Goal: Find specific page/section: Find specific page/section

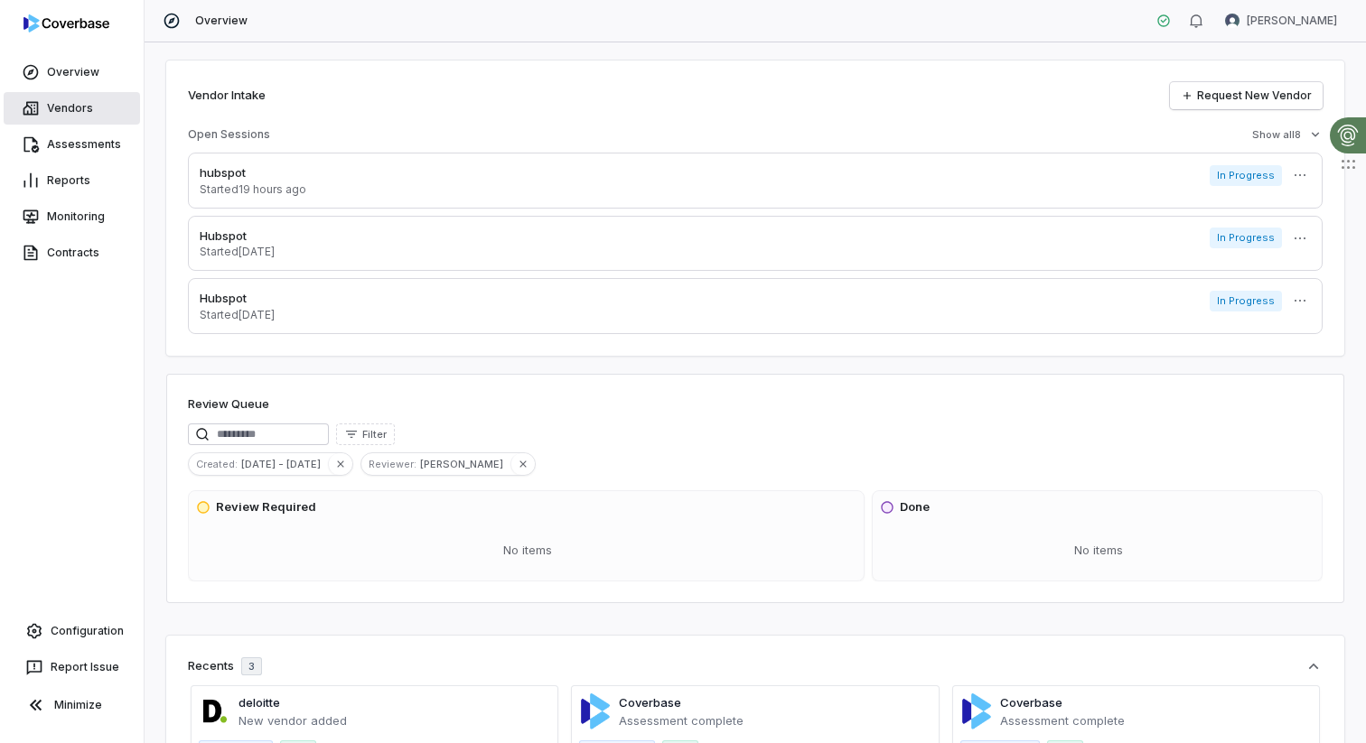
click at [58, 115] on link "Vendors" at bounding box center [72, 108] width 136 height 33
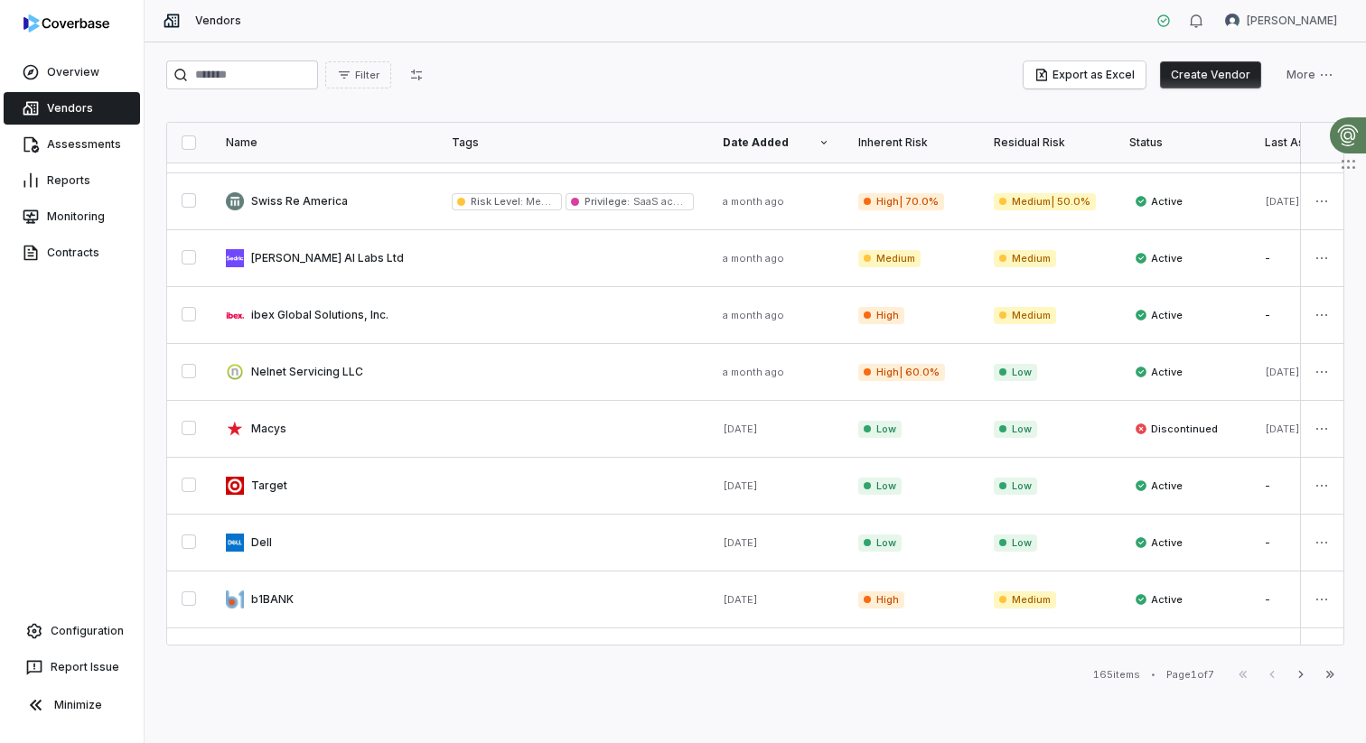
scroll to position [567, 0]
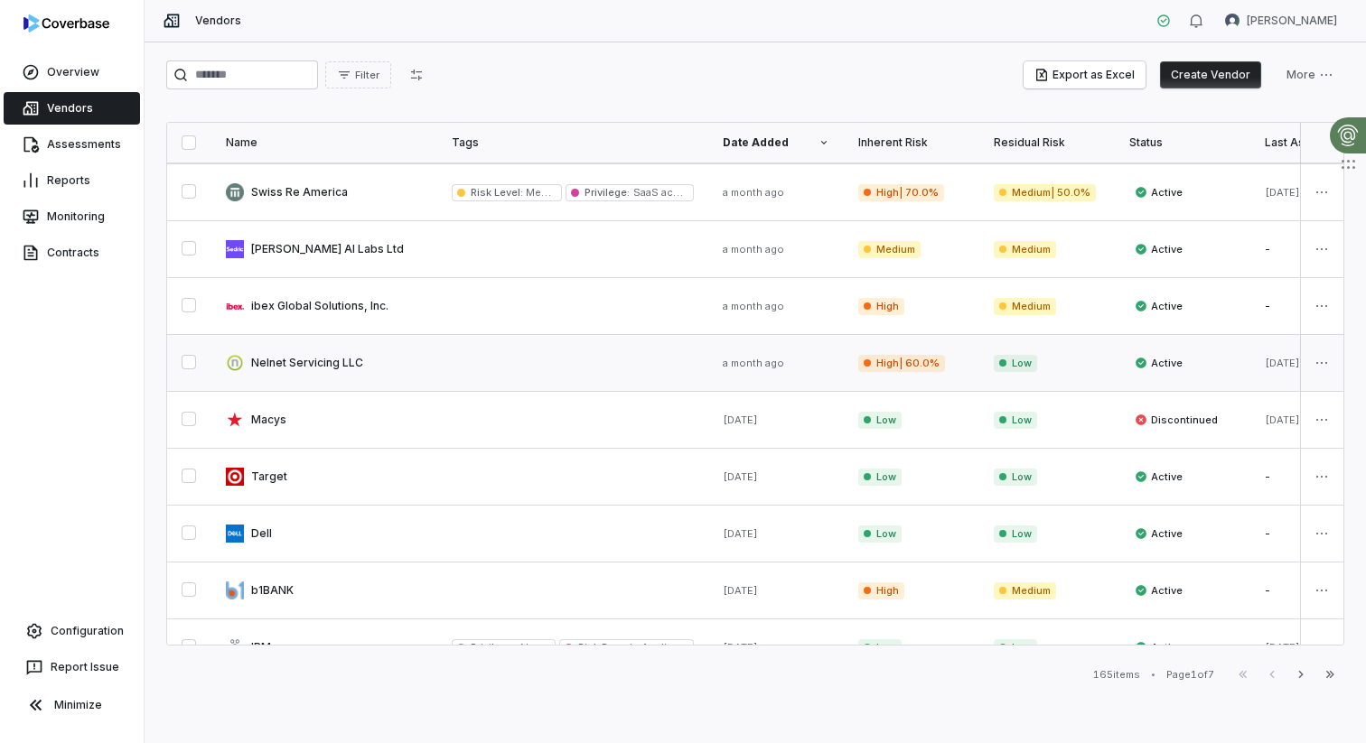
click at [399, 355] on link at bounding box center [324, 363] width 226 height 56
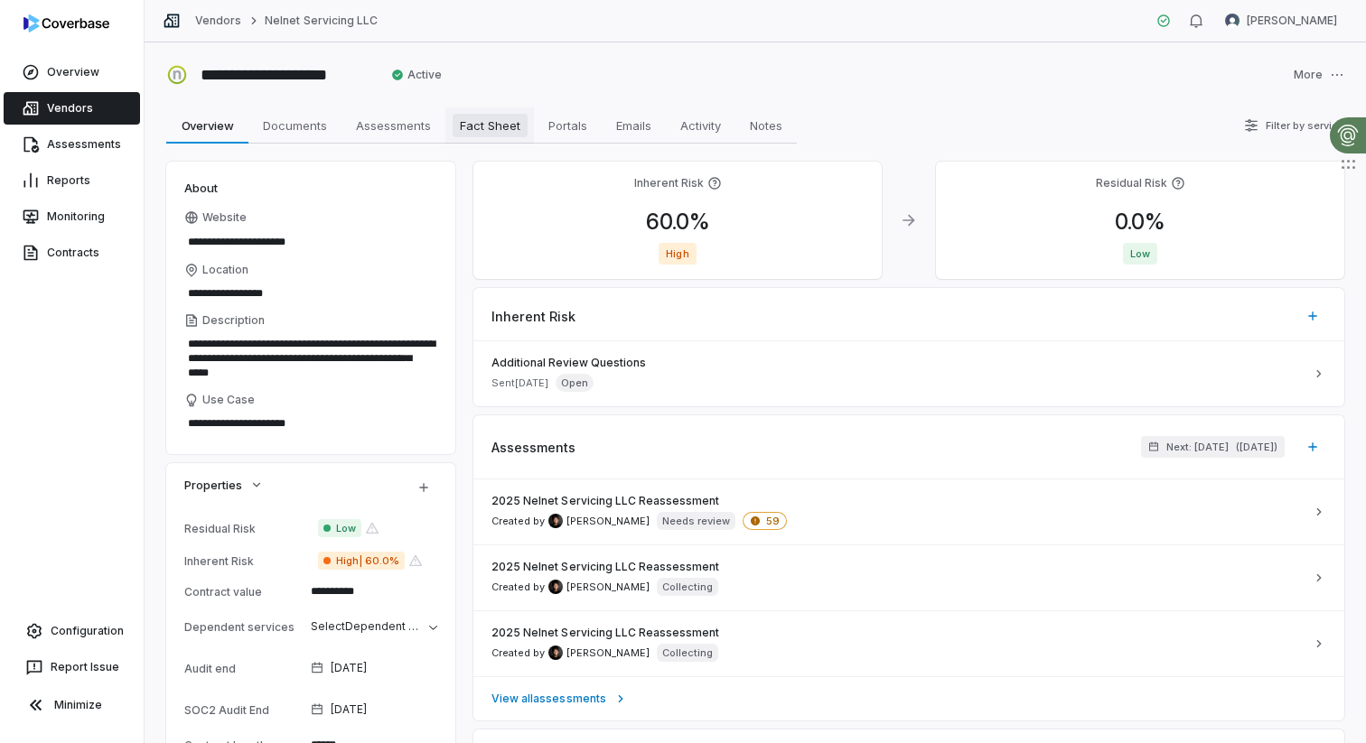
click at [487, 126] on span "Fact Sheet" at bounding box center [489, 125] width 75 height 23
type textarea "*"
